Goal: Information Seeking & Learning: Find specific fact

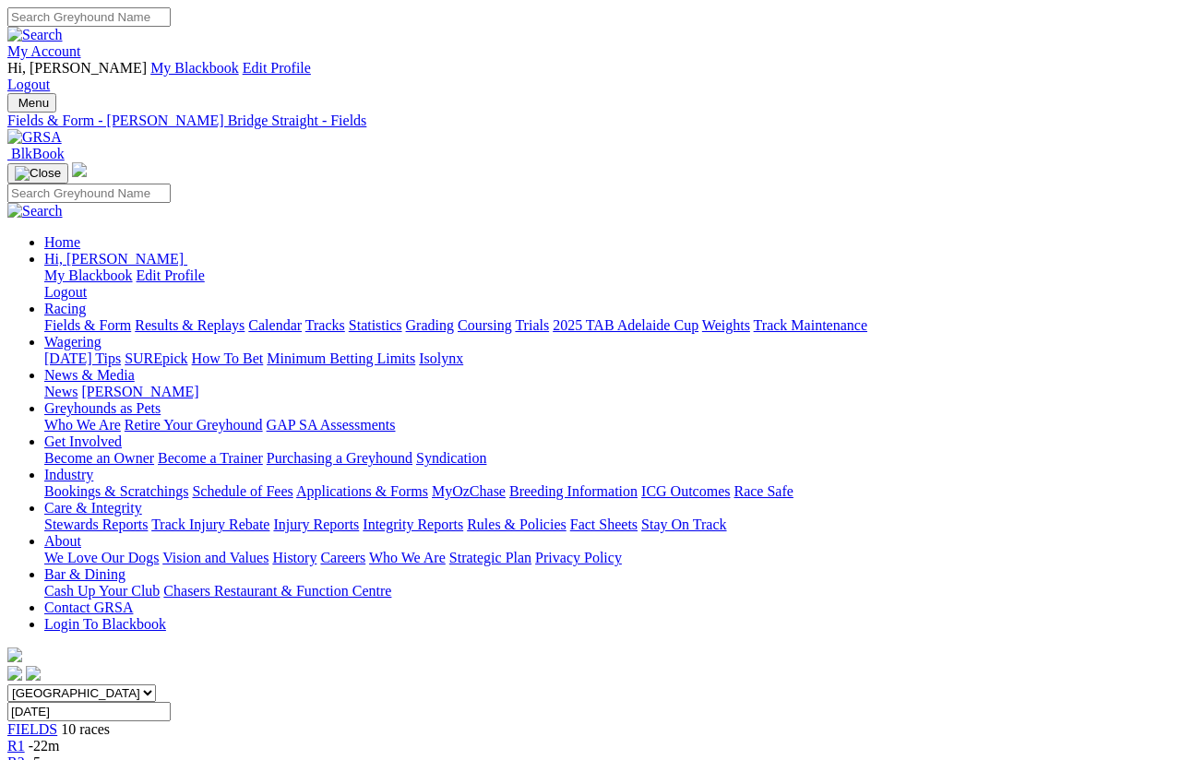
click at [84, 317] on link "Fields & Form" at bounding box center [87, 325] width 87 height 16
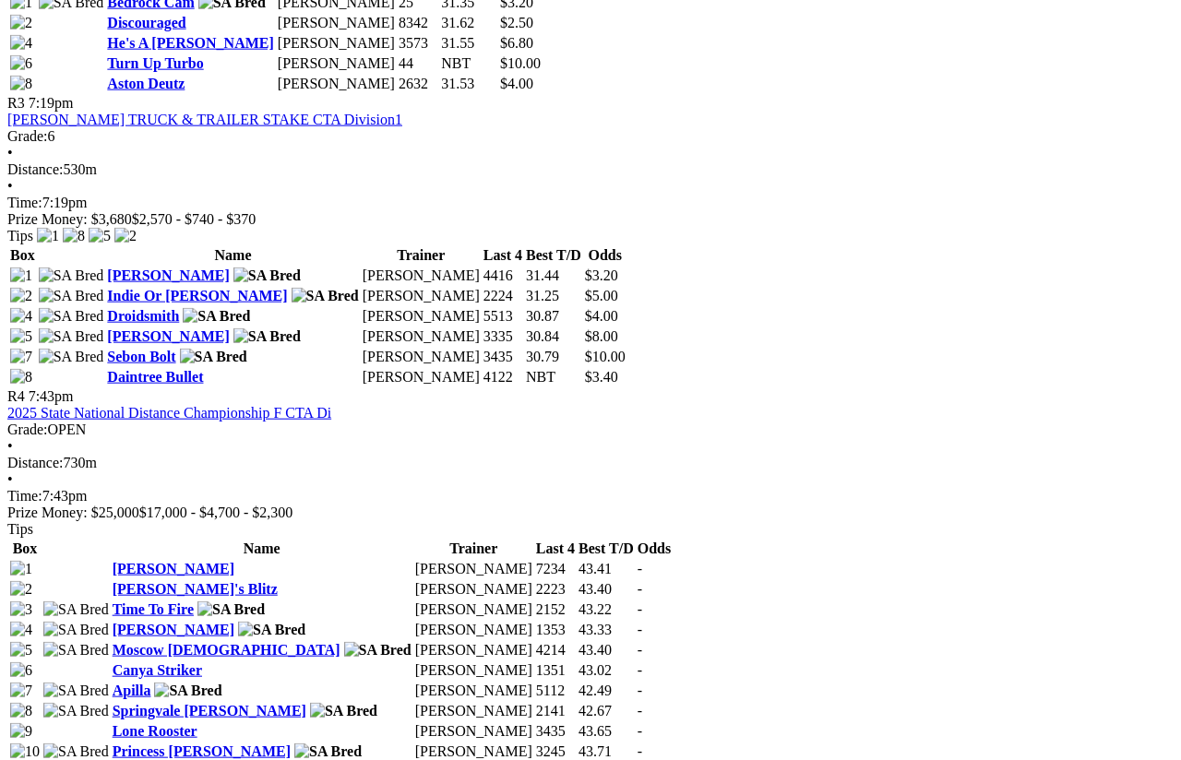
scroll to position [1545, 0]
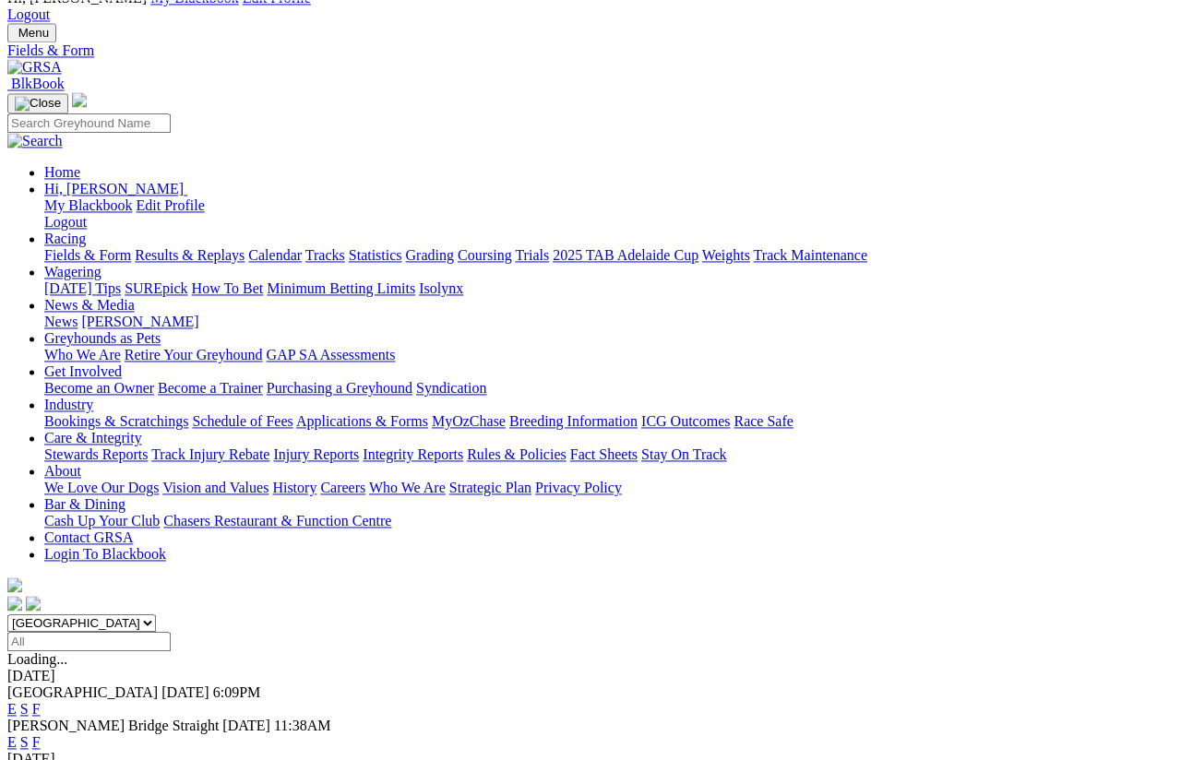
scroll to position [70, 0]
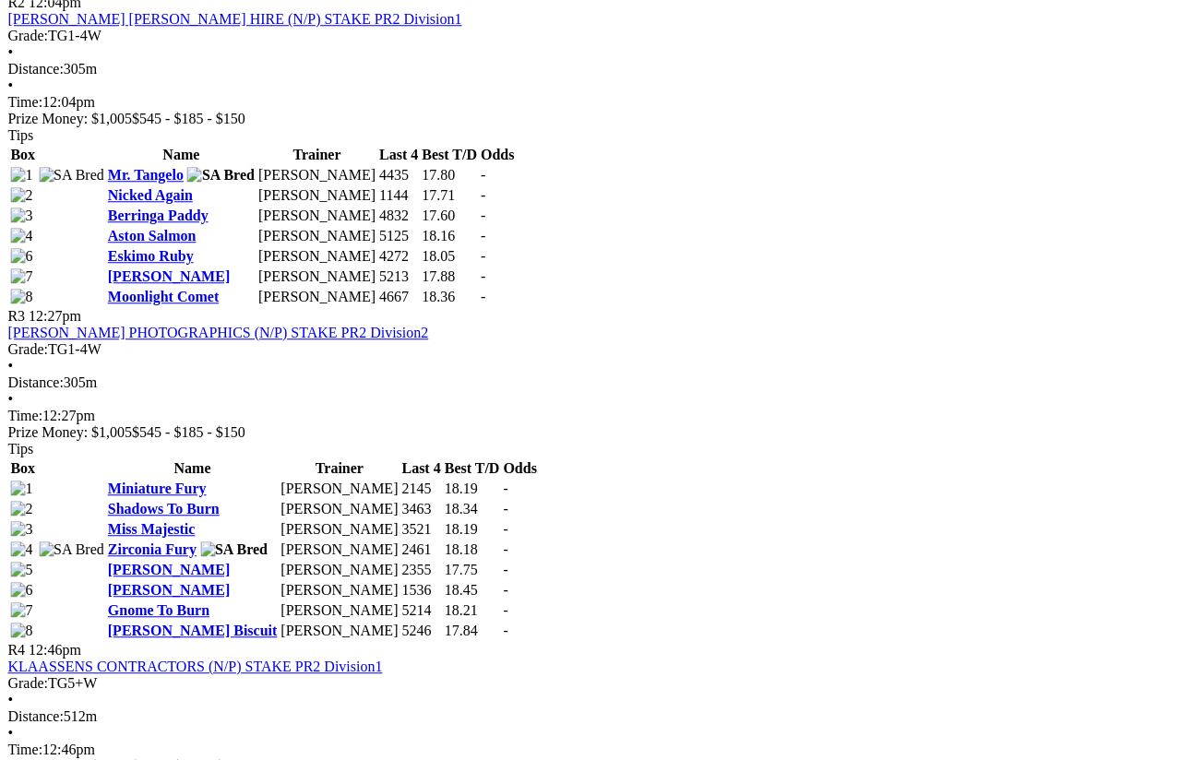
scroll to position [1368, 11]
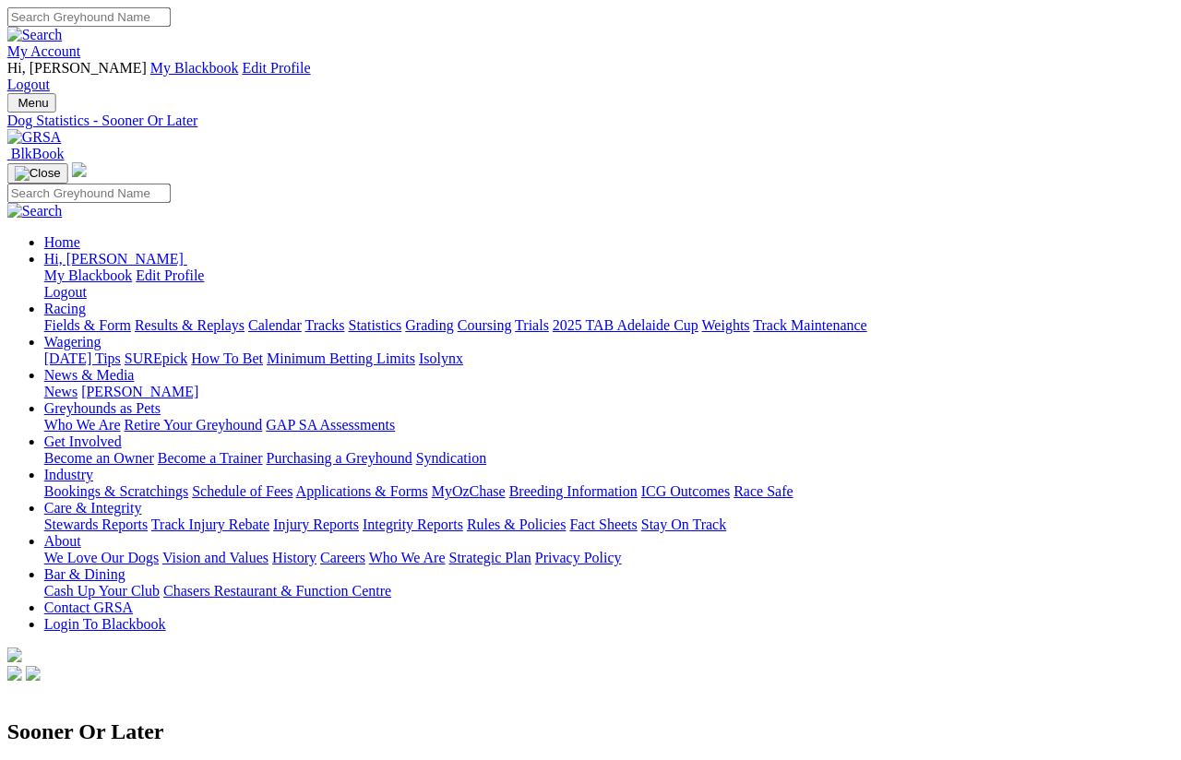
scroll to position [0, 216]
